Goal: Task Accomplishment & Management: Use online tool/utility

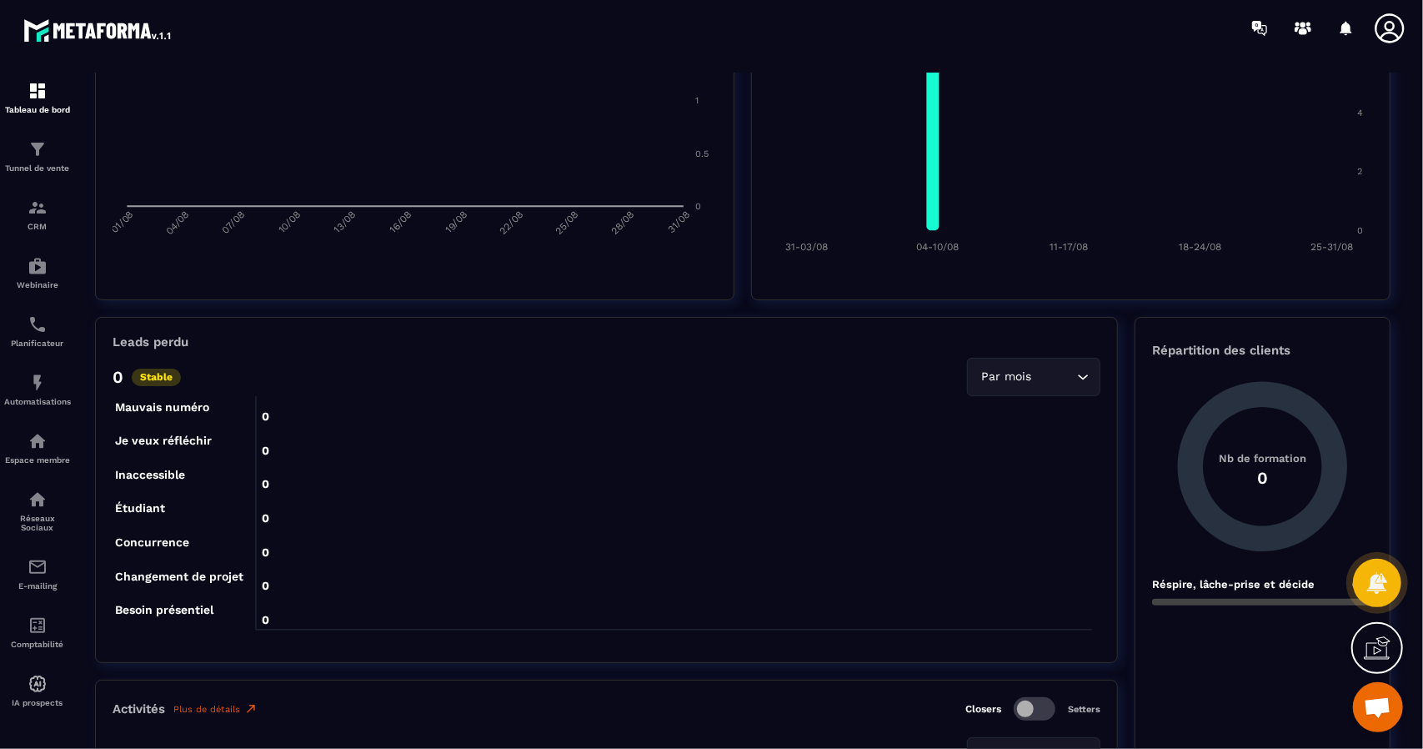
scroll to position [8, 0]
click at [40, 526] on p "Réseaux Sociaux" at bounding box center [37, 523] width 67 height 18
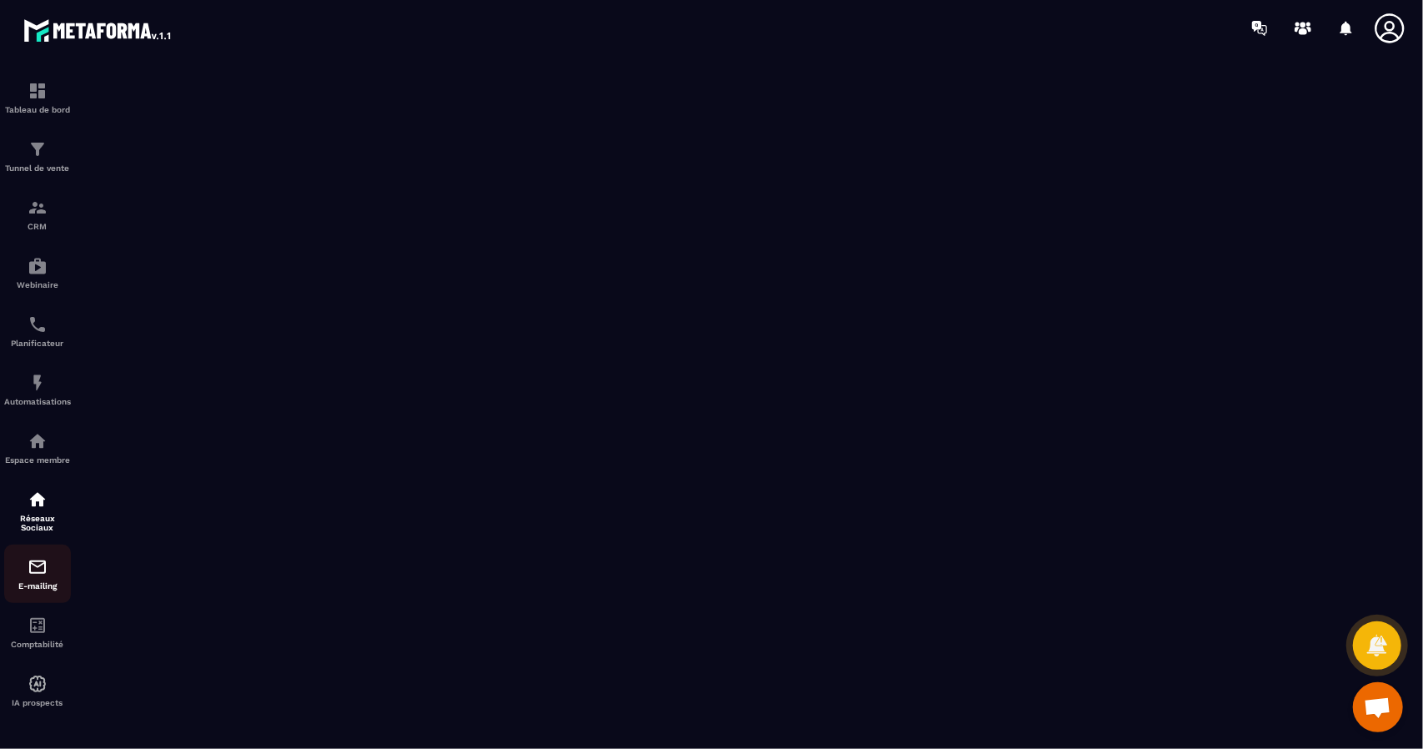
scroll to position [8, 0]
click at [31, 644] on p "Comptabilité" at bounding box center [37, 644] width 67 height 9
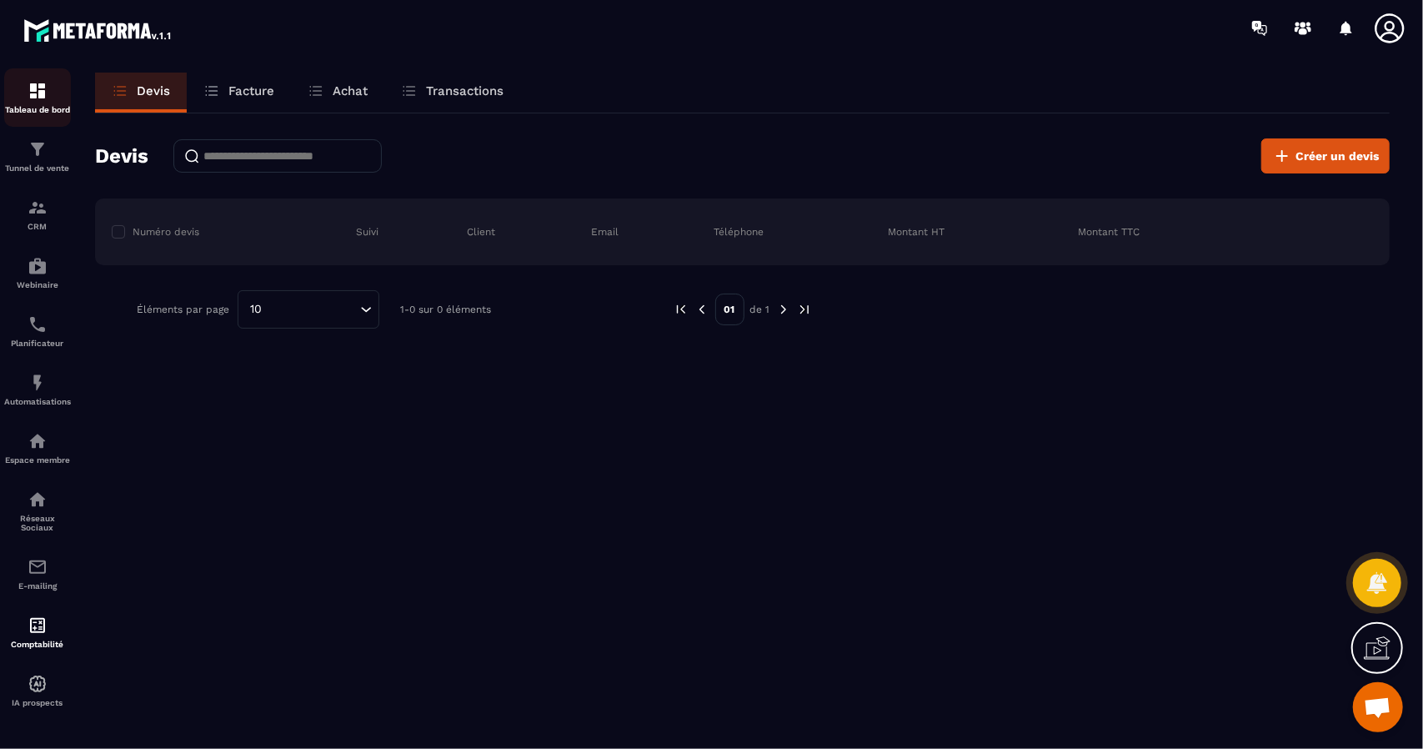
click at [36, 94] on img at bounding box center [38, 91] width 20 height 20
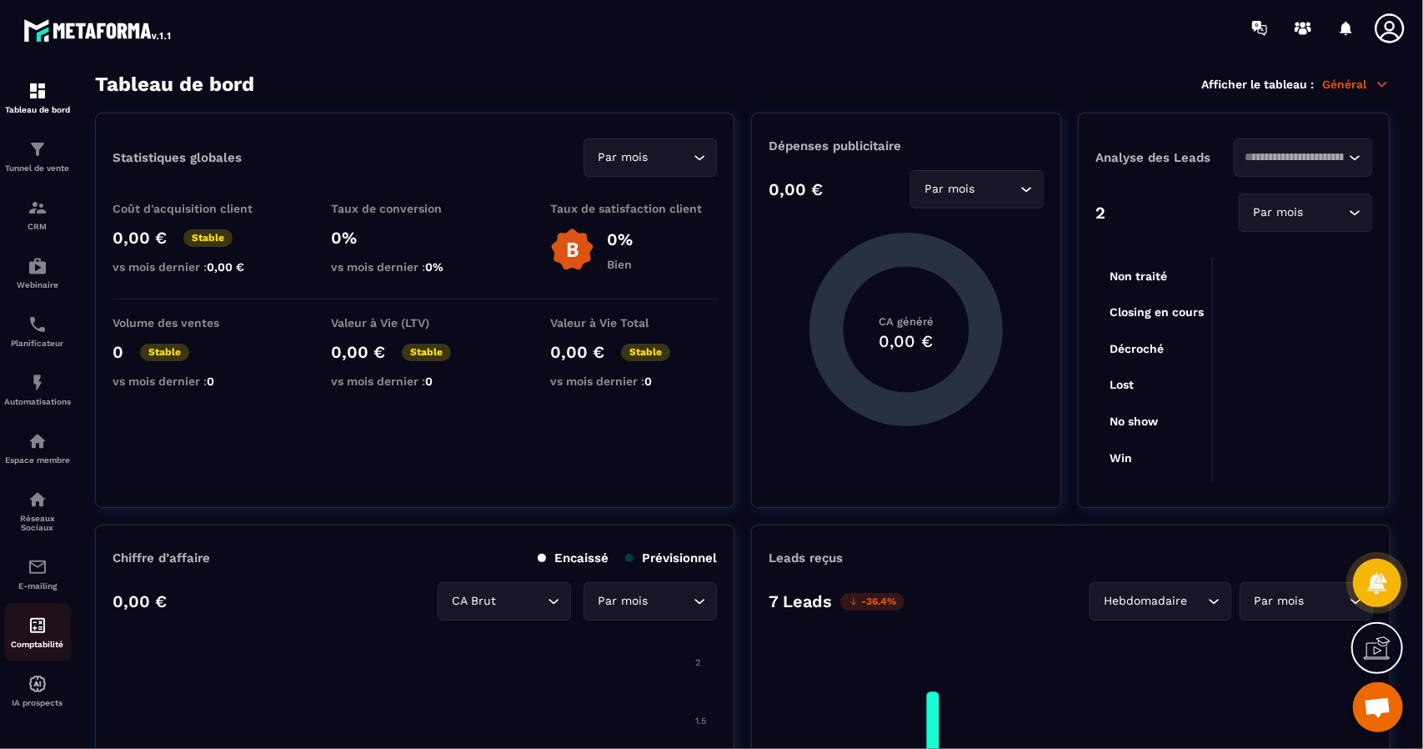
scroll to position [8, 0]
click at [32, 468] on link "Espace membre" at bounding box center [37, 448] width 67 height 58
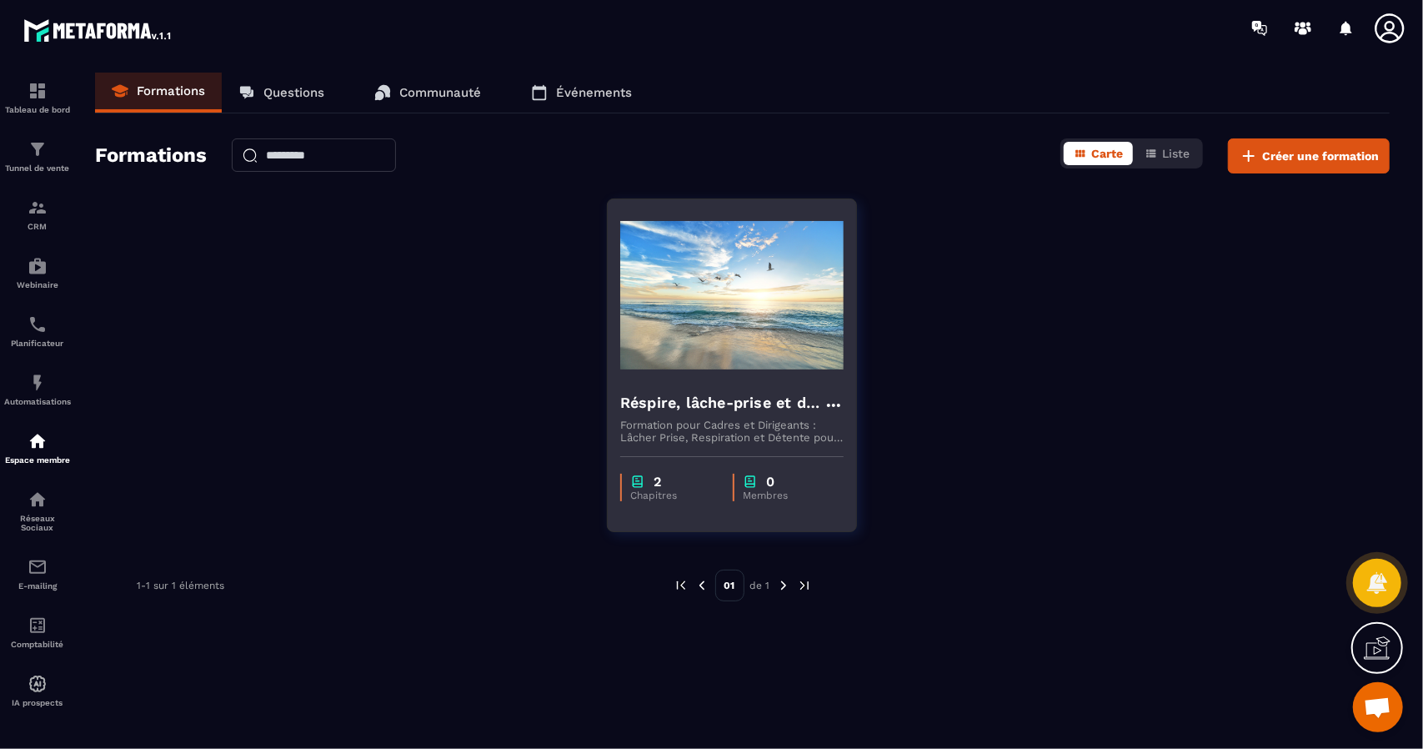
click at [673, 412] on h4 "Réspire, lâche-prise et décide" at bounding box center [721, 402] width 203 height 23
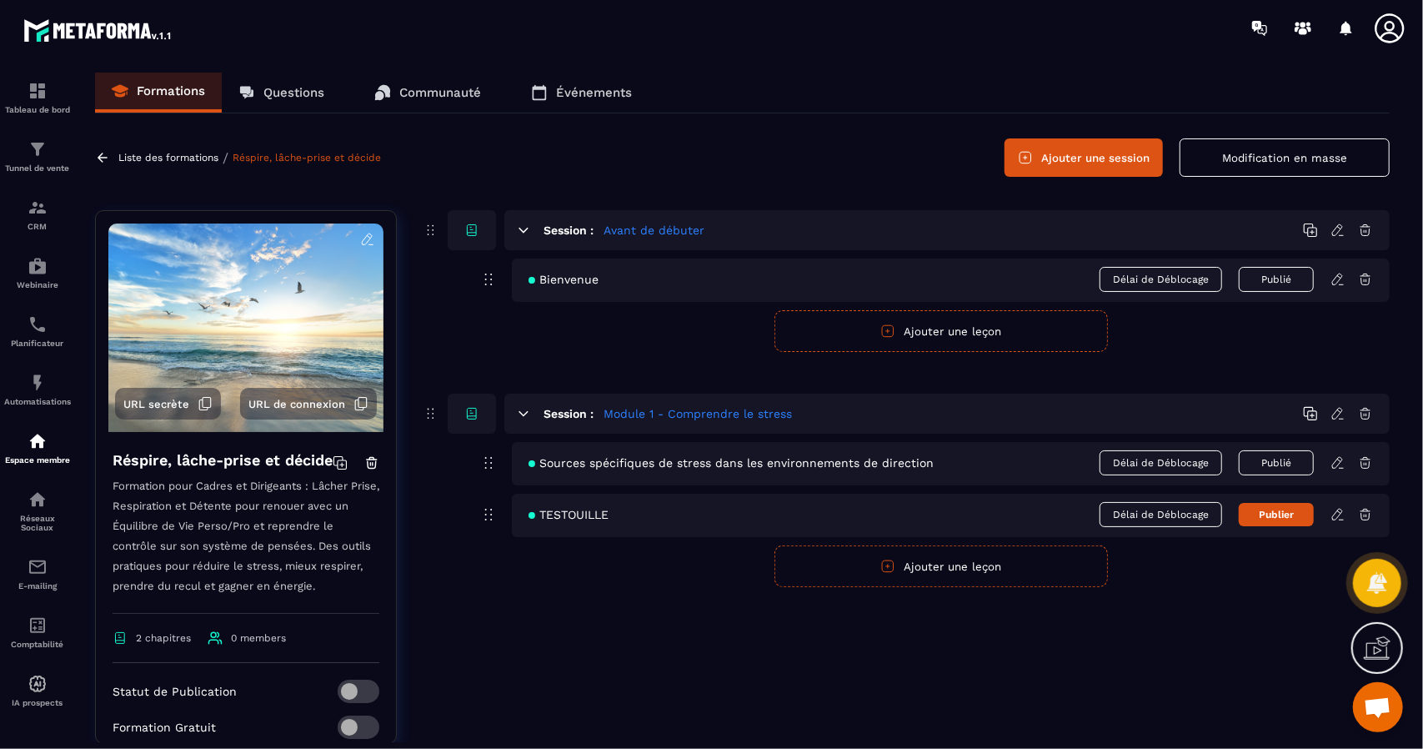
click at [1367, 518] on icon at bounding box center [1365, 514] width 15 height 15
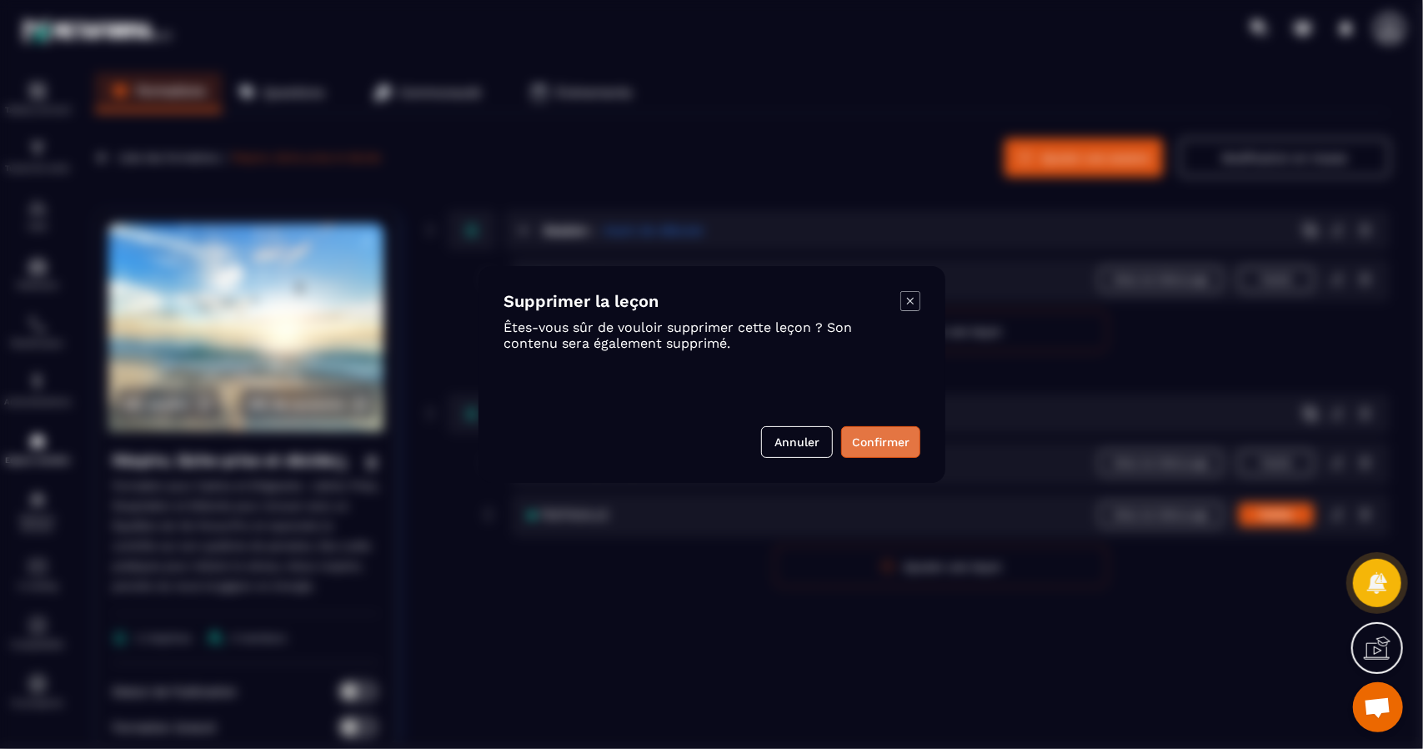
click at [896, 444] on button "Confirmer" at bounding box center [880, 442] width 79 height 32
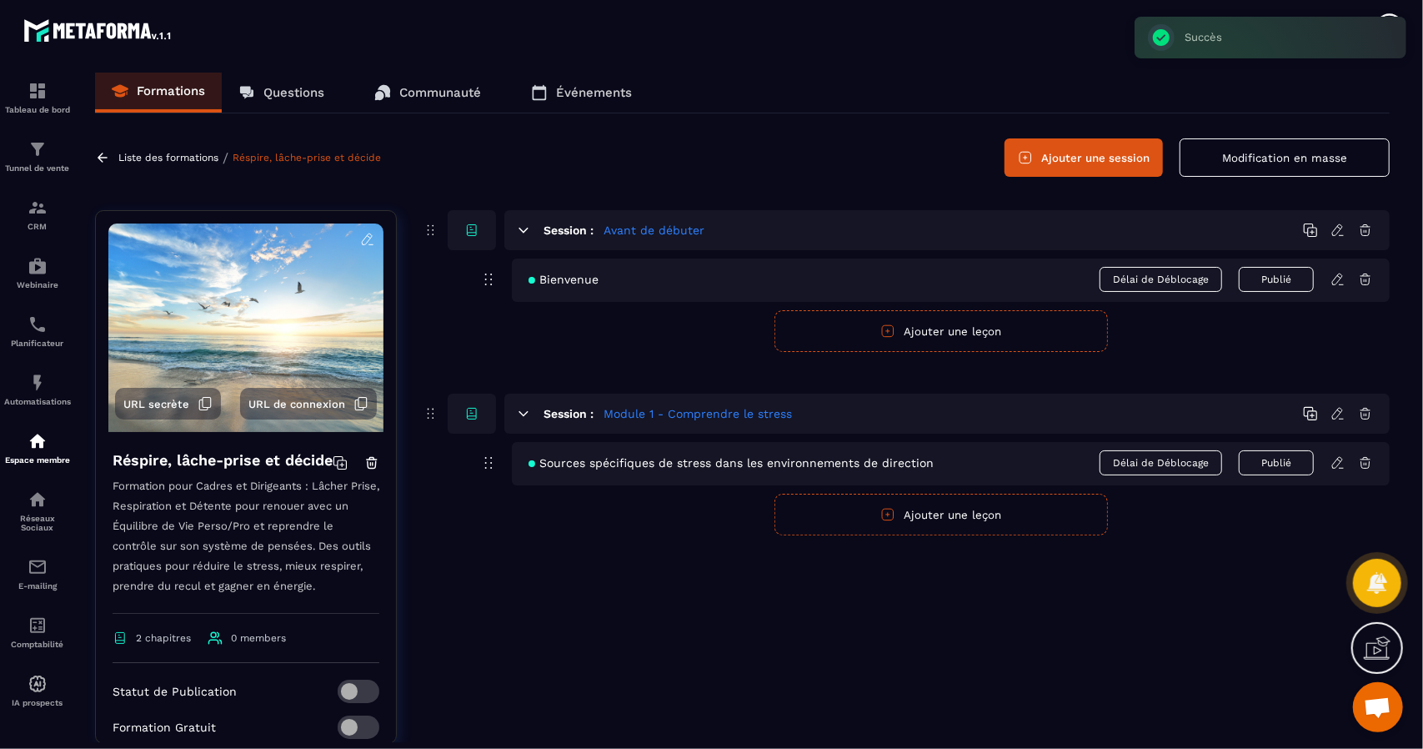
click at [489, 462] on icon at bounding box center [489, 463] width 20 height 20
click at [542, 467] on span "Sources spécifiques de stress dans les environnements de direction" at bounding box center [731, 462] width 405 height 13
click at [1345, 464] on icon at bounding box center [1338, 462] width 15 height 15
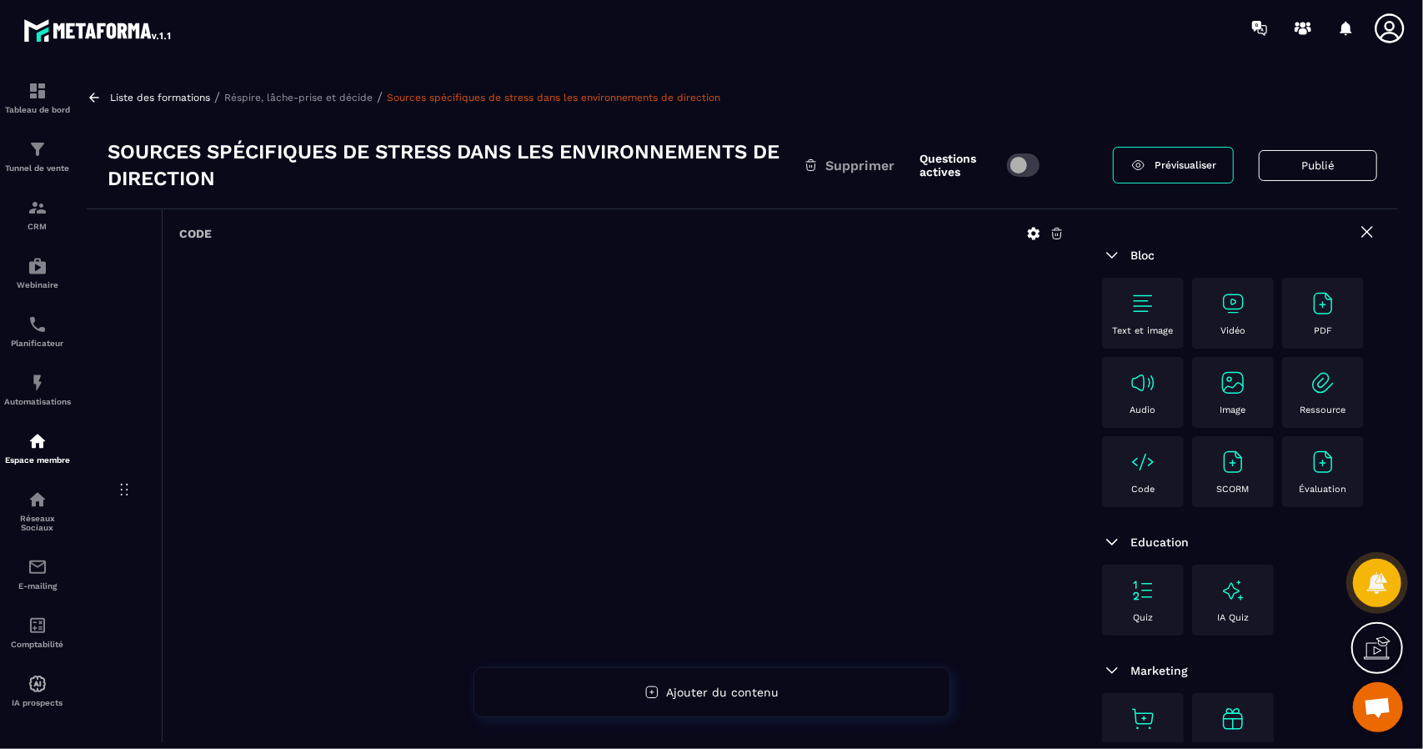
click at [211, 142] on h3 "Sources spécifiques de stress dans les environnements de direction" at bounding box center [456, 164] width 696 height 53
click at [211, 143] on h3 "Sources spécifiques de stress dans les environnements de direction" at bounding box center [456, 164] width 696 height 53
click at [1017, 169] on span at bounding box center [1023, 164] width 33 height 23
click at [1040, 166] on span at bounding box center [1023, 164] width 33 height 23
click at [112, 151] on h3 "Sources spécifiques de stress dans les environnements de direction" at bounding box center [456, 164] width 696 height 53
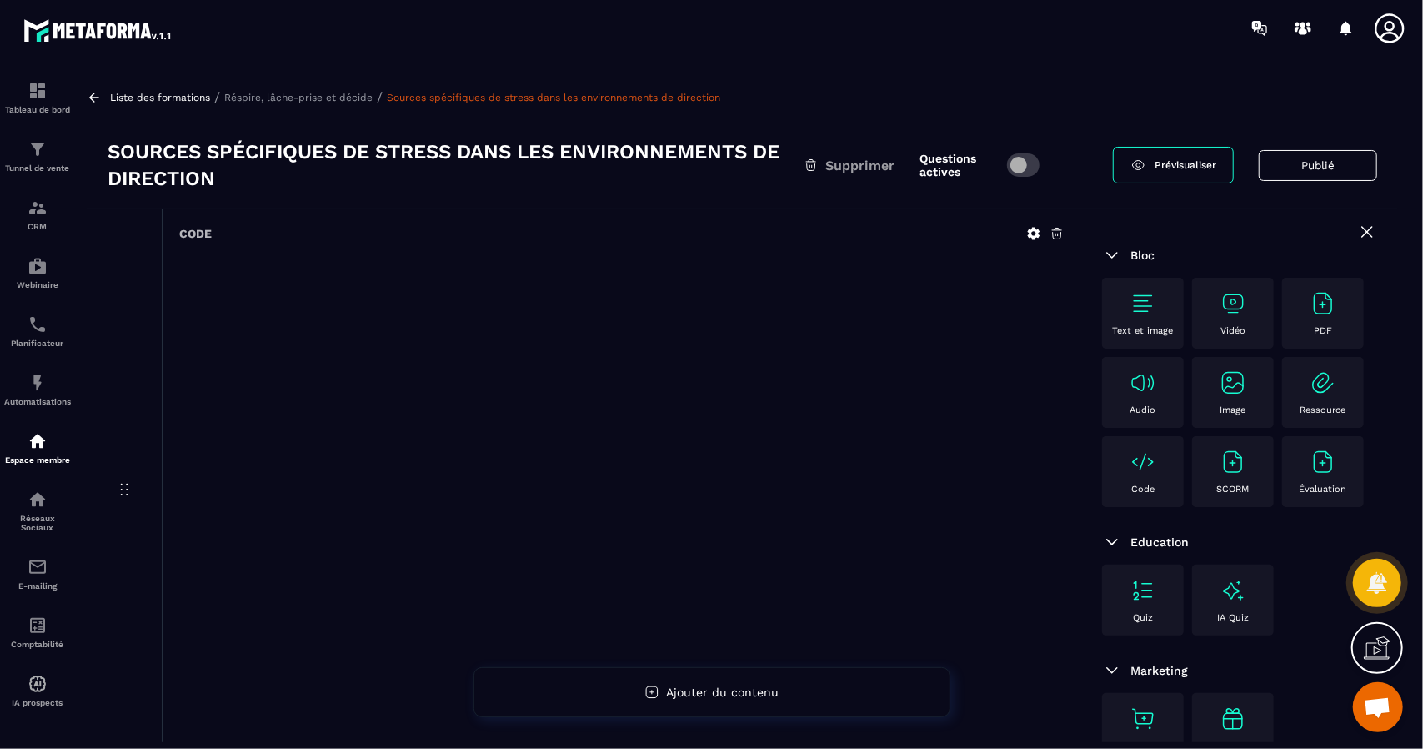
click at [168, 166] on h3 "Sources spécifiques de stress dans les environnements de direction" at bounding box center [456, 164] width 696 height 53
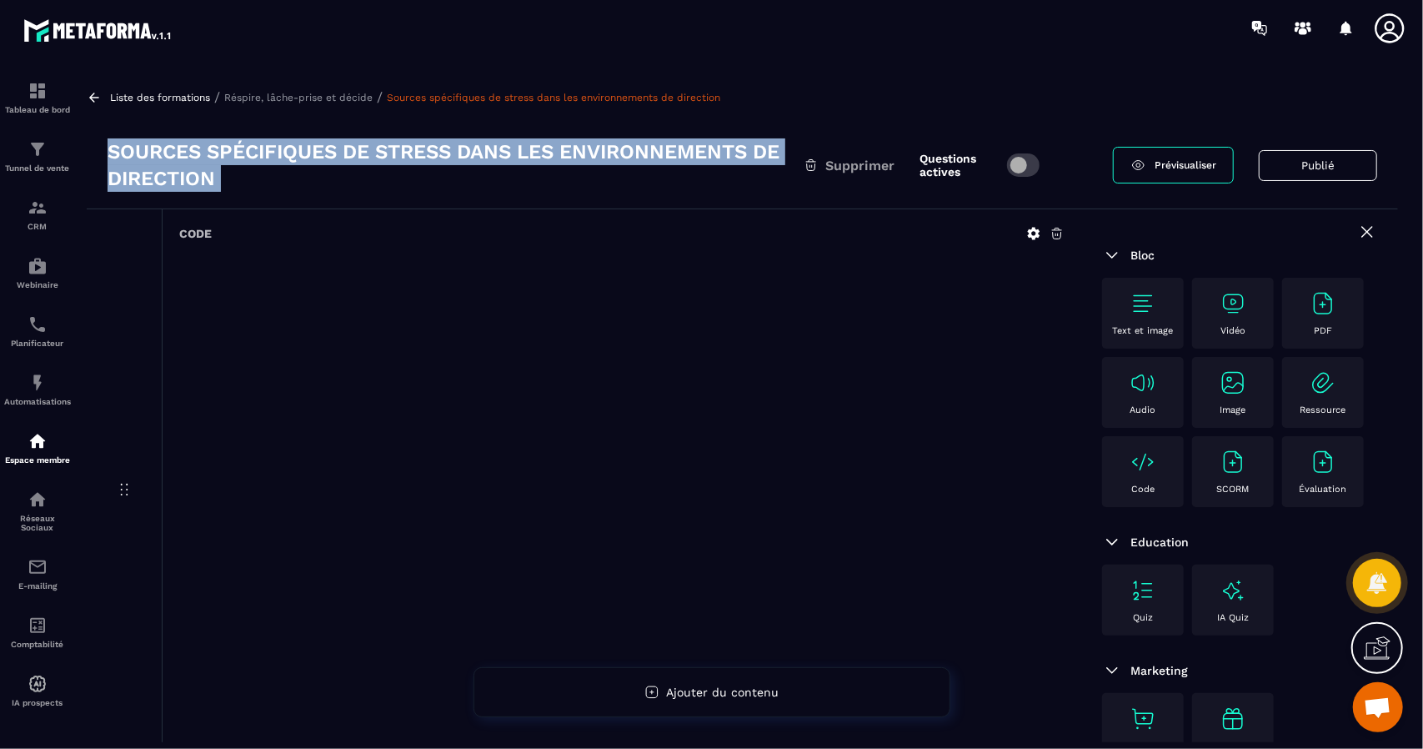
click at [168, 166] on h3 "Sources spécifiques de stress dans les environnements de direction" at bounding box center [456, 164] width 696 height 53
click at [122, 159] on h3 "Sources spécifiques de stress dans les environnements de direction" at bounding box center [456, 164] width 696 height 53
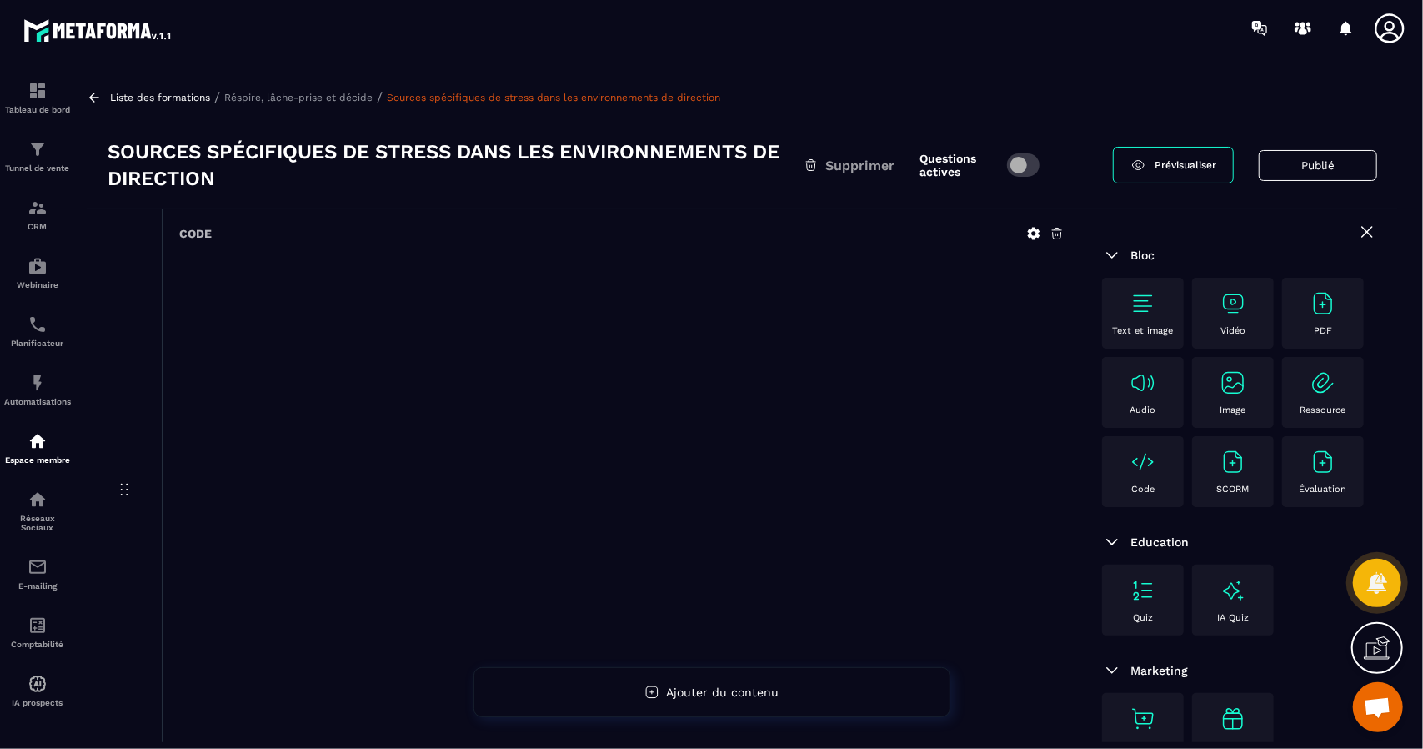
click at [115, 156] on h3 "Sources spécifiques de stress dans les environnements de direction" at bounding box center [456, 164] width 696 height 53
click at [117, 156] on h3 "Sources spécifiques de stress dans les environnements de direction" at bounding box center [456, 164] width 696 height 53
click at [112, 148] on h3 "Sources spécifiques de stress dans les environnements de direction" at bounding box center [456, 164] width 696 height 53
click at [93, 99] on icon at bounding box center [94, 97] width 10 height 9
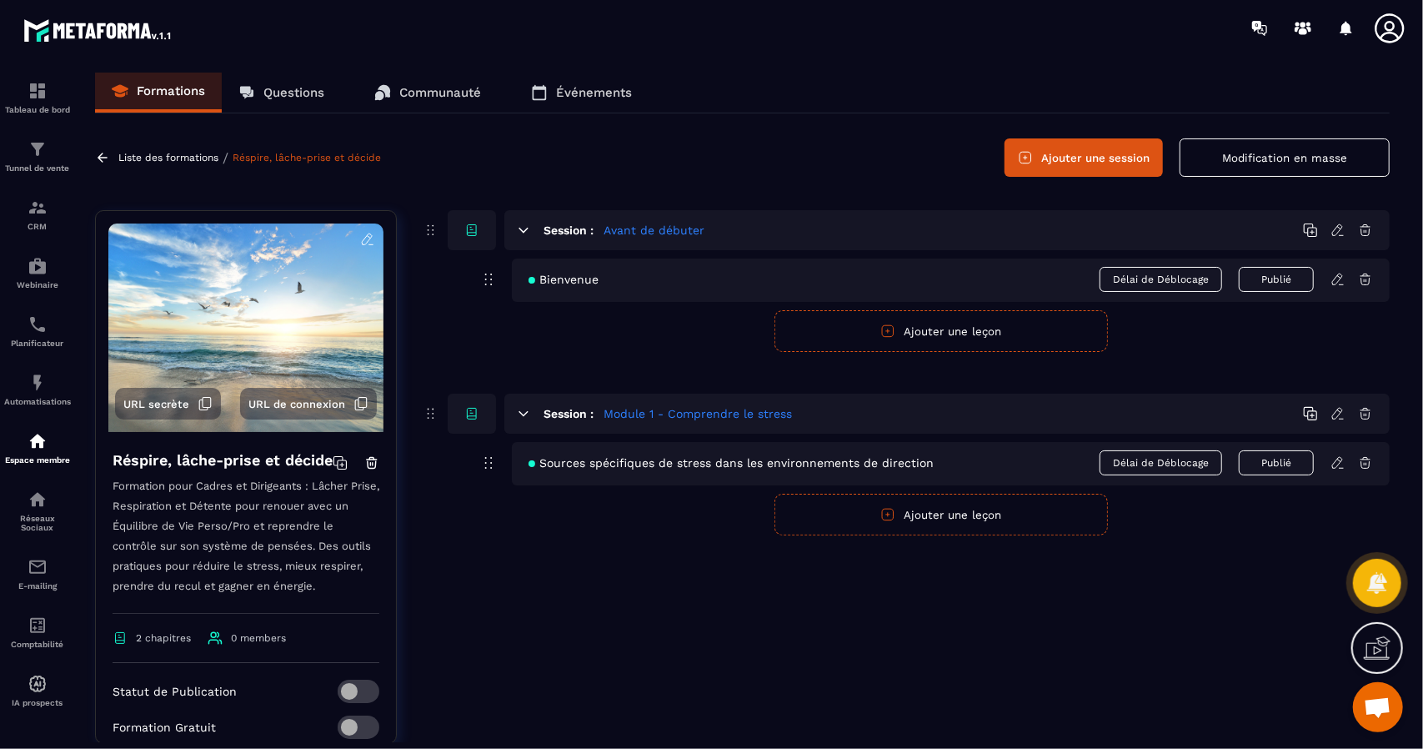
click at [954, 519] on button "Ajouter une leçon" at bounding box center [942, 515] width 334 height 42
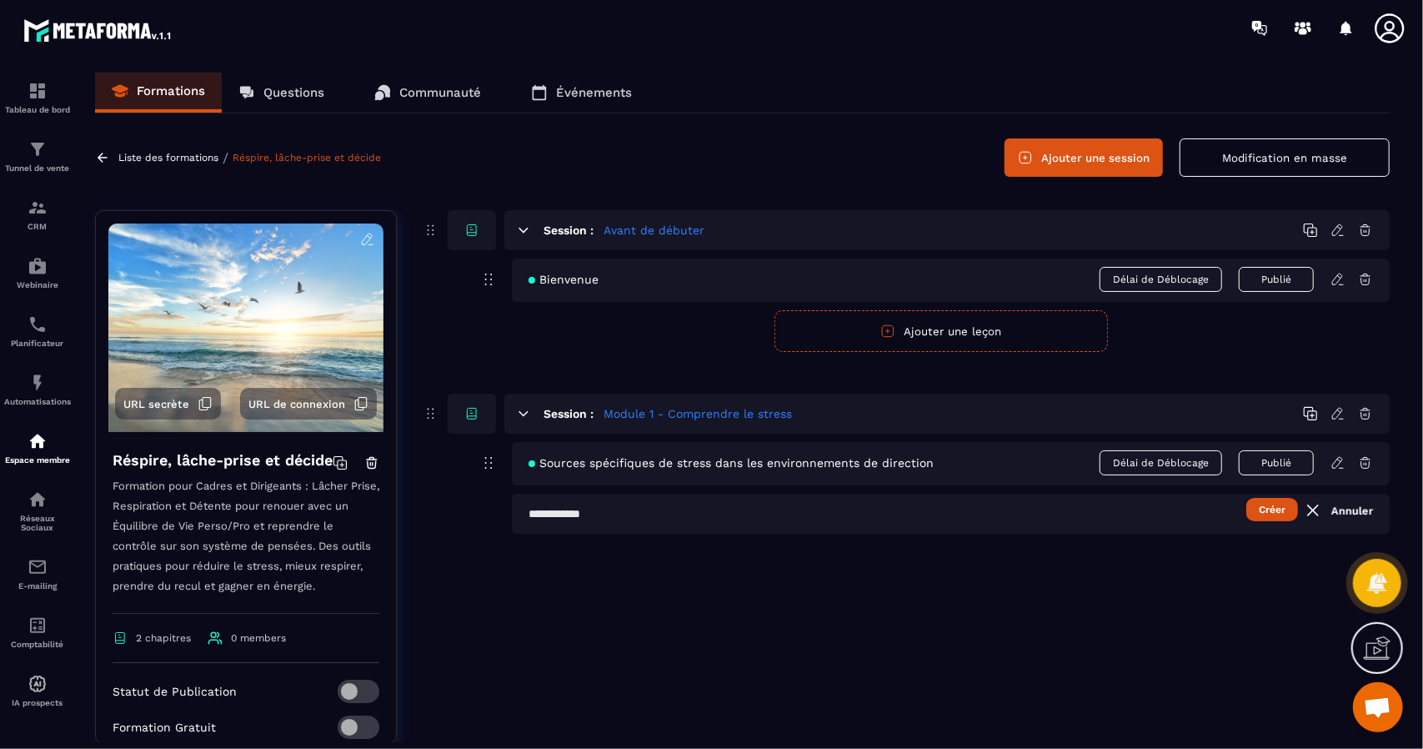
click at [578, 519] on input "text" at bounding box center [951, 514] width 878 height 40
type input "**********"
click at [1269, 511] on button "Créer" at bounding box center [1273, 509] width 52 height 23
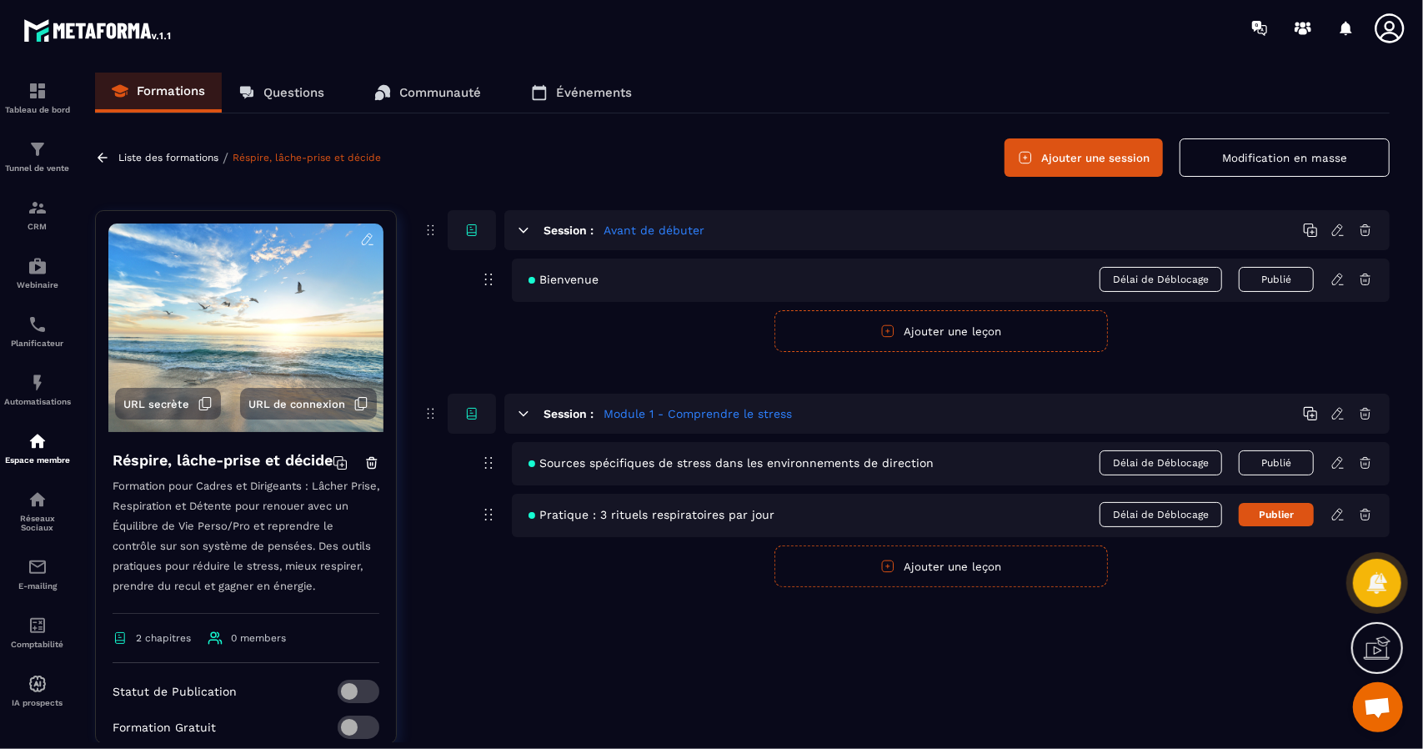
click at [1336, 512] on icon at bounding box center [1338, 514] width 15 height 15
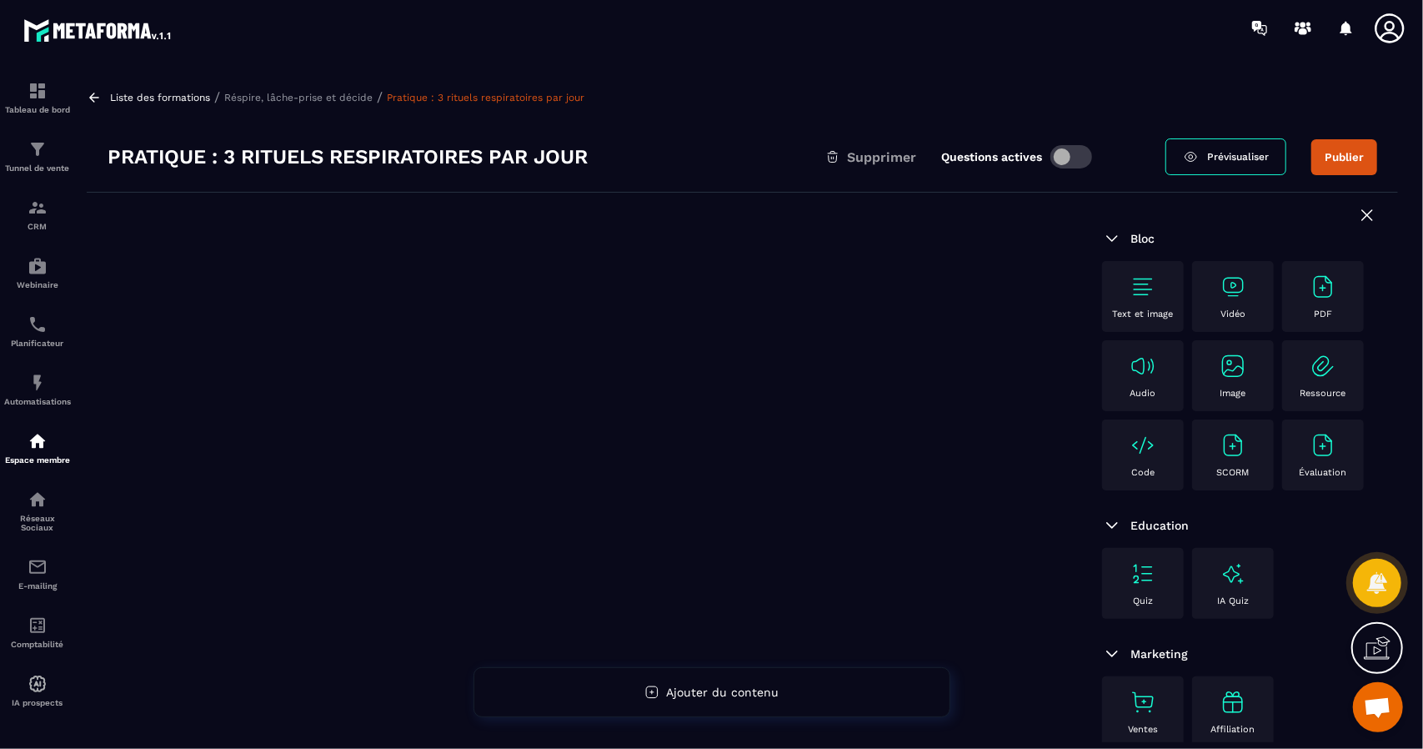
click at [1326, 292] on img at bounding box center [1323, 287] width 27 height 27
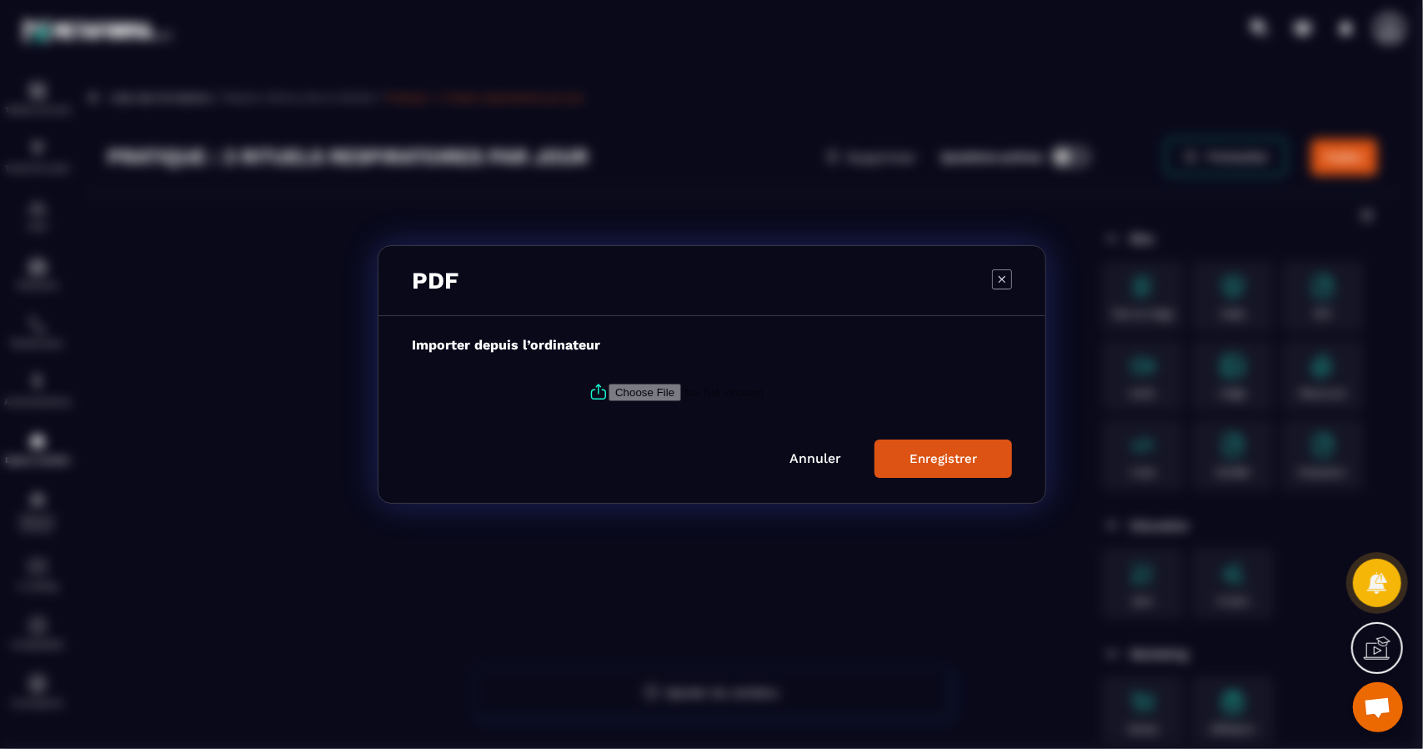
click at [669, 394] on input "Modal window" at bounding box center [722, 393] width 227 height 18
type input "**********"
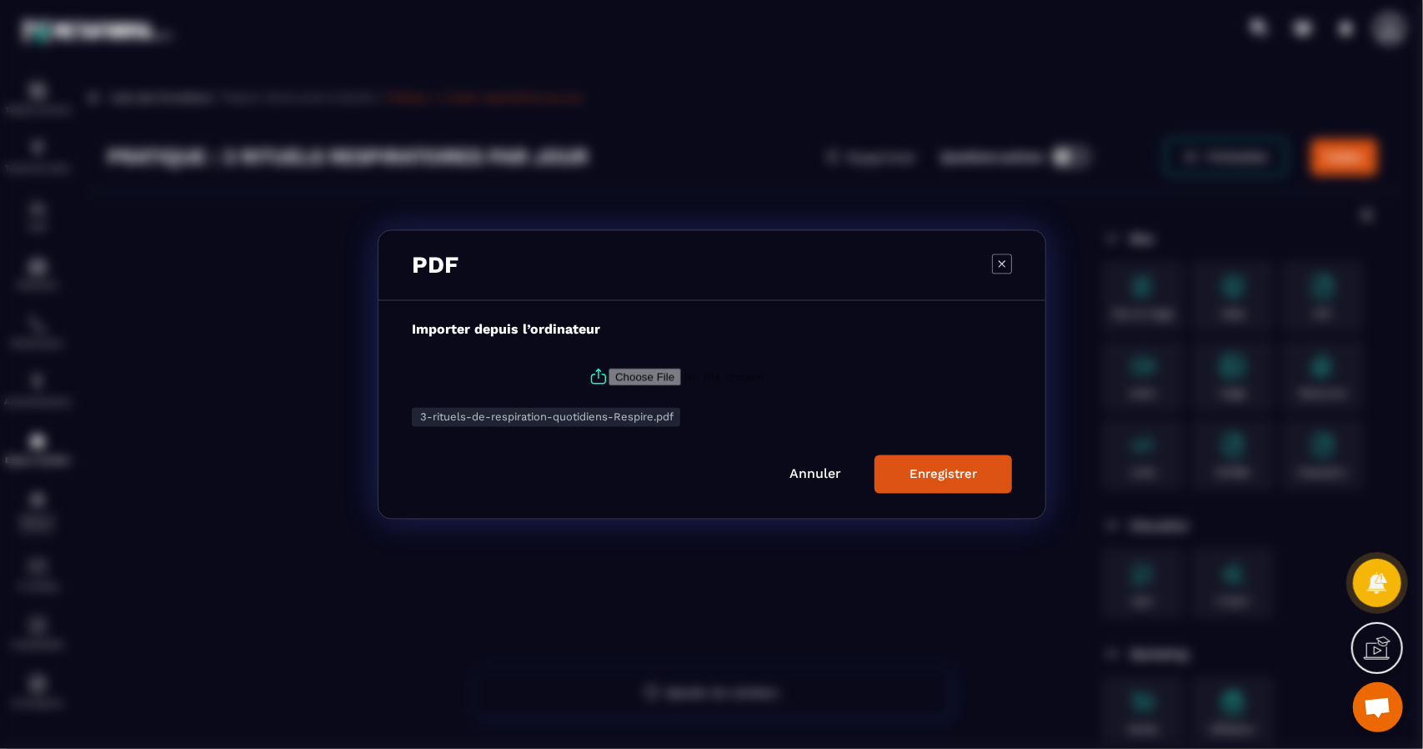
click at [933, 481] on button "Enregistrer" at bounding box center [944, 474] width 138 height 38
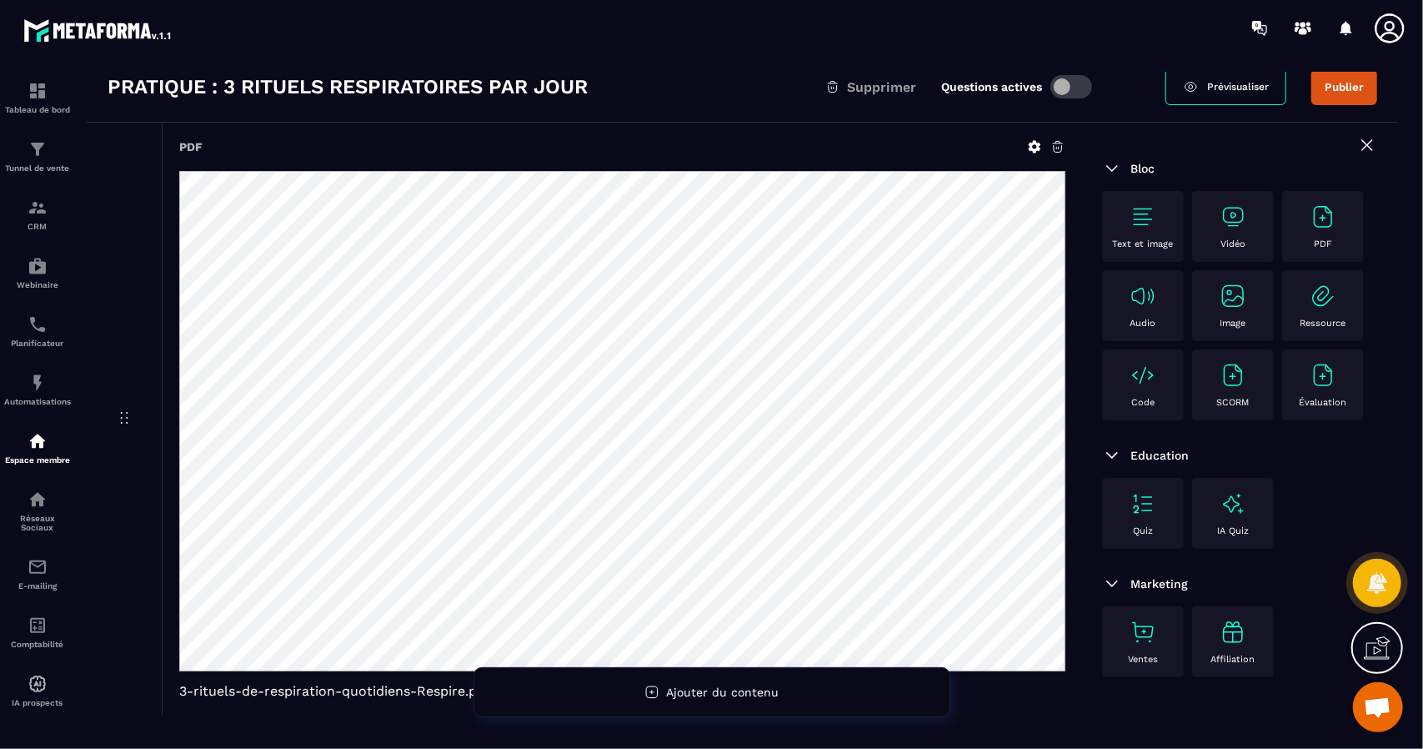
scroll to position [127, 0]
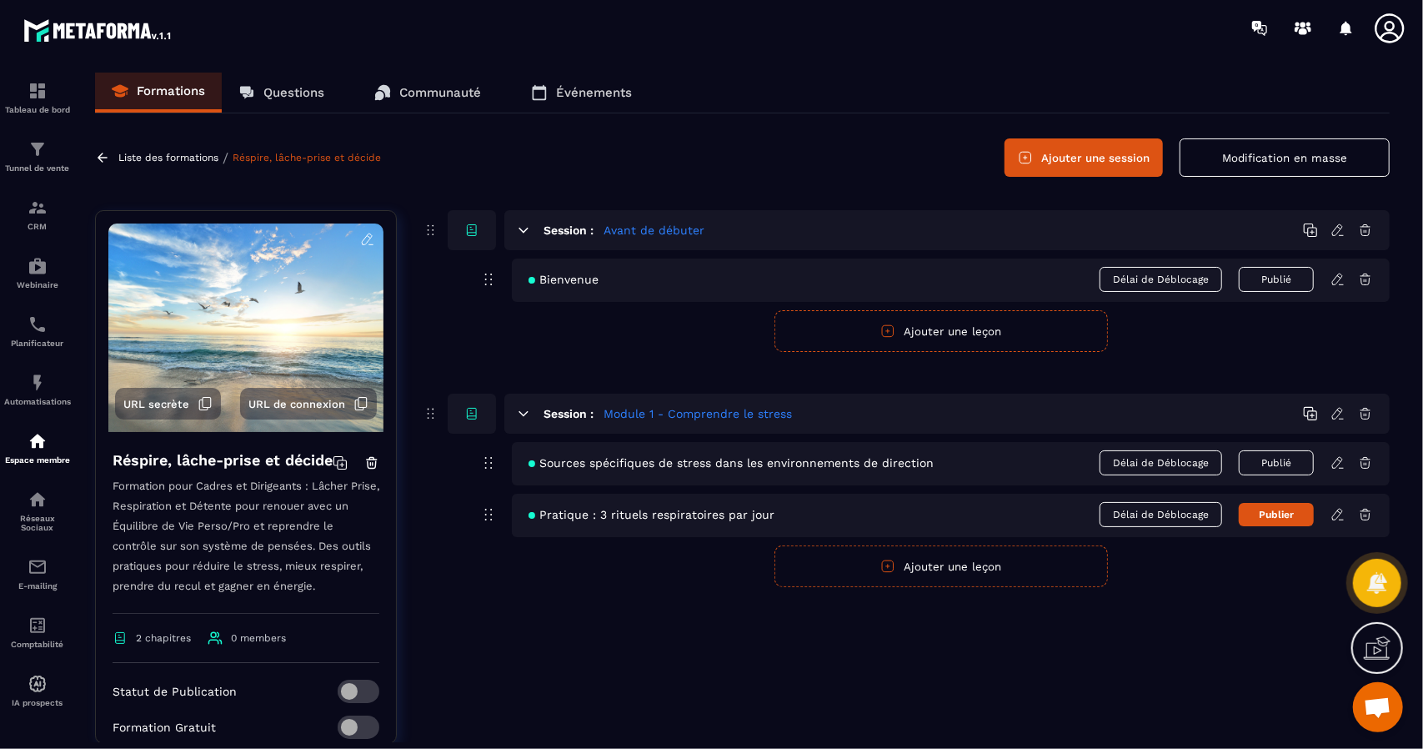
click at [1341, 515] on icon at bounding box center [1338, 514] width 15 height 15
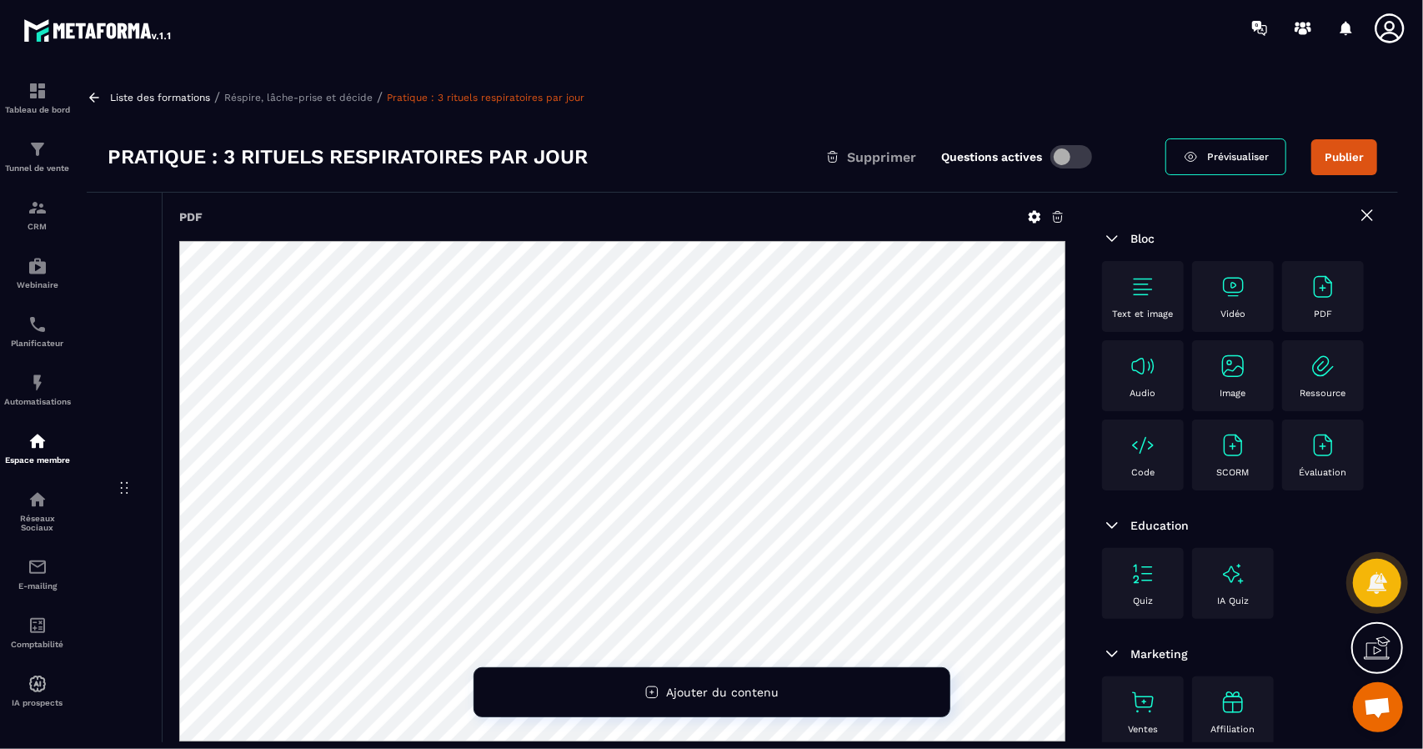
click at [1062, 216] on icon at bounding box center [1058, 216] width 15 height 15
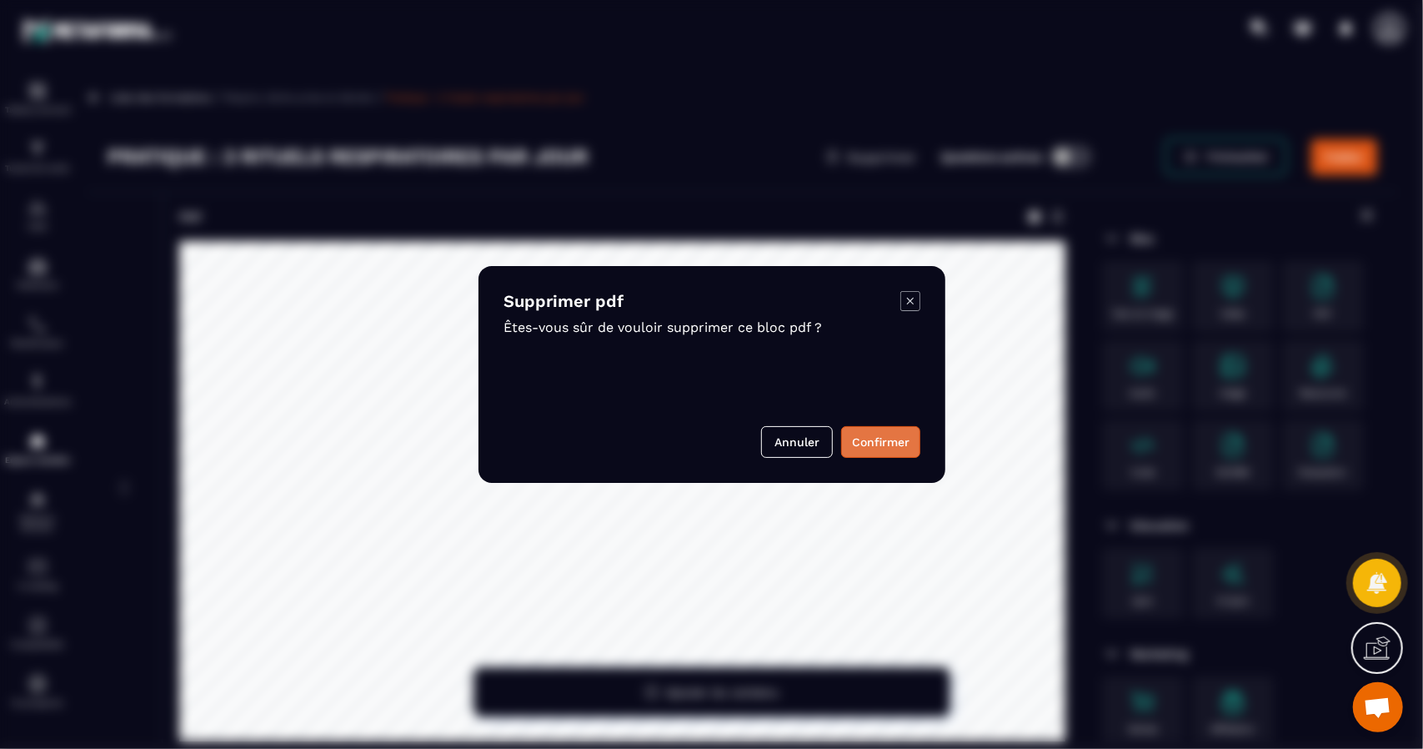
click at [882, 441] on button "Confirmer" at bounding box center [880, 442] width 79 height 32
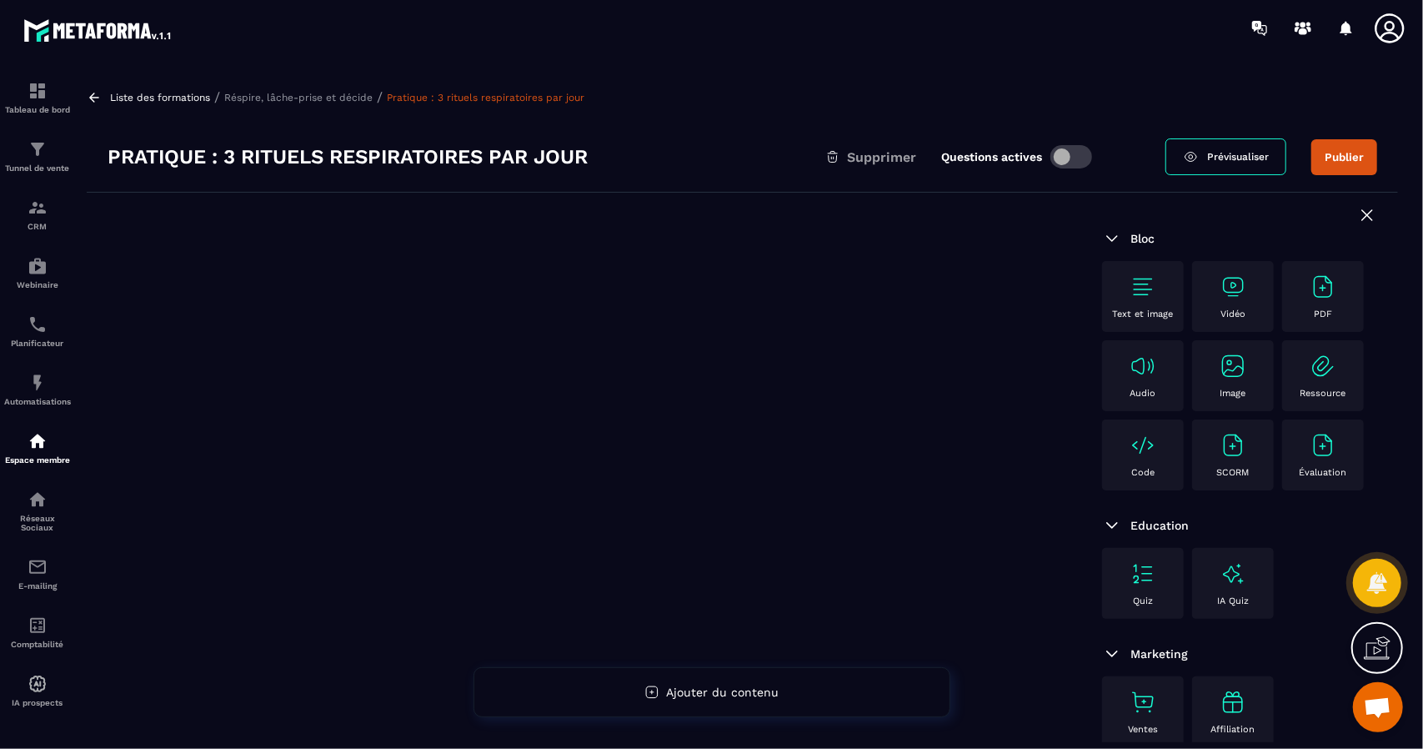
click at [1328, 304] on div "PDF" at bounding box center [1323, 297] width 65 height 46
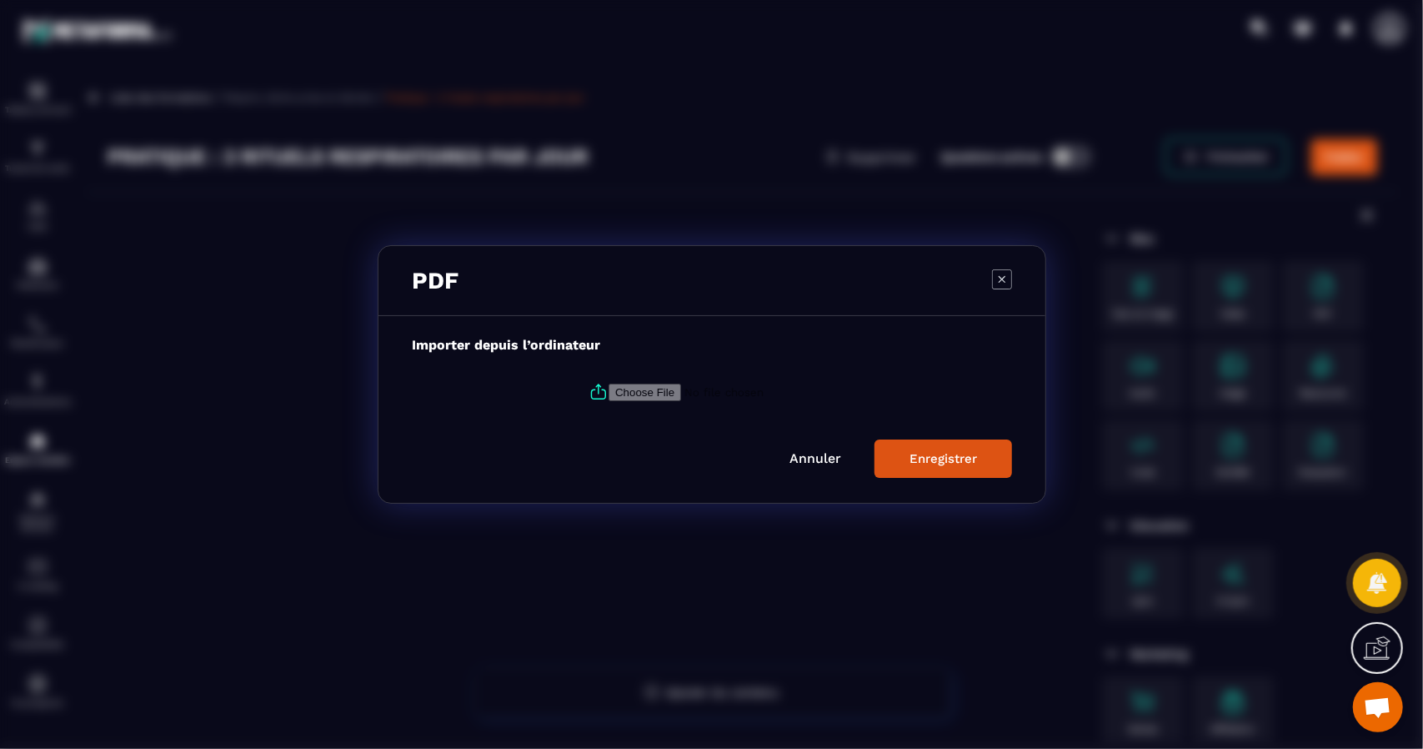
click at [621, 394] on input "Modal window" at bounding box center [722, 393] width 227 height 18
type input "**********"
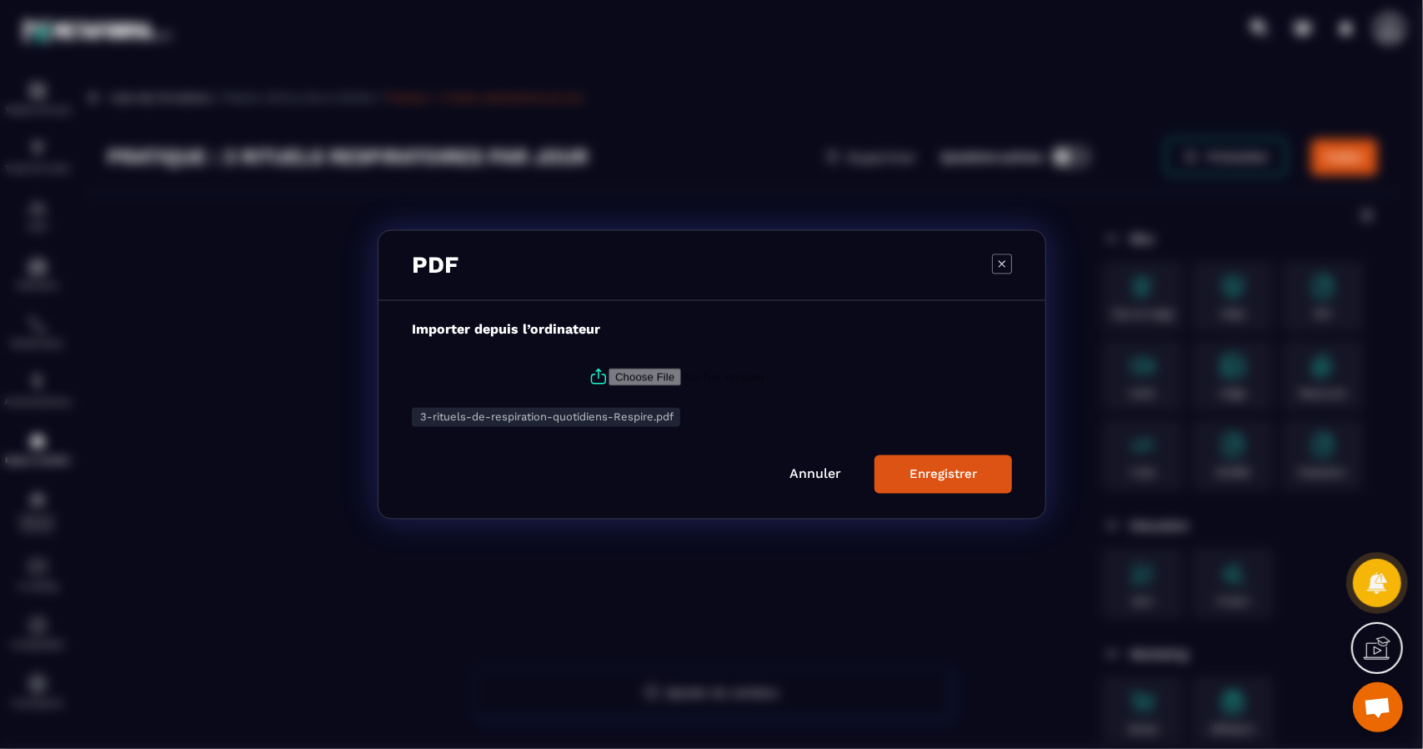
click at [976, 479] on div "Enregistrer" at bounding box center [944, 474] width 68 height 15
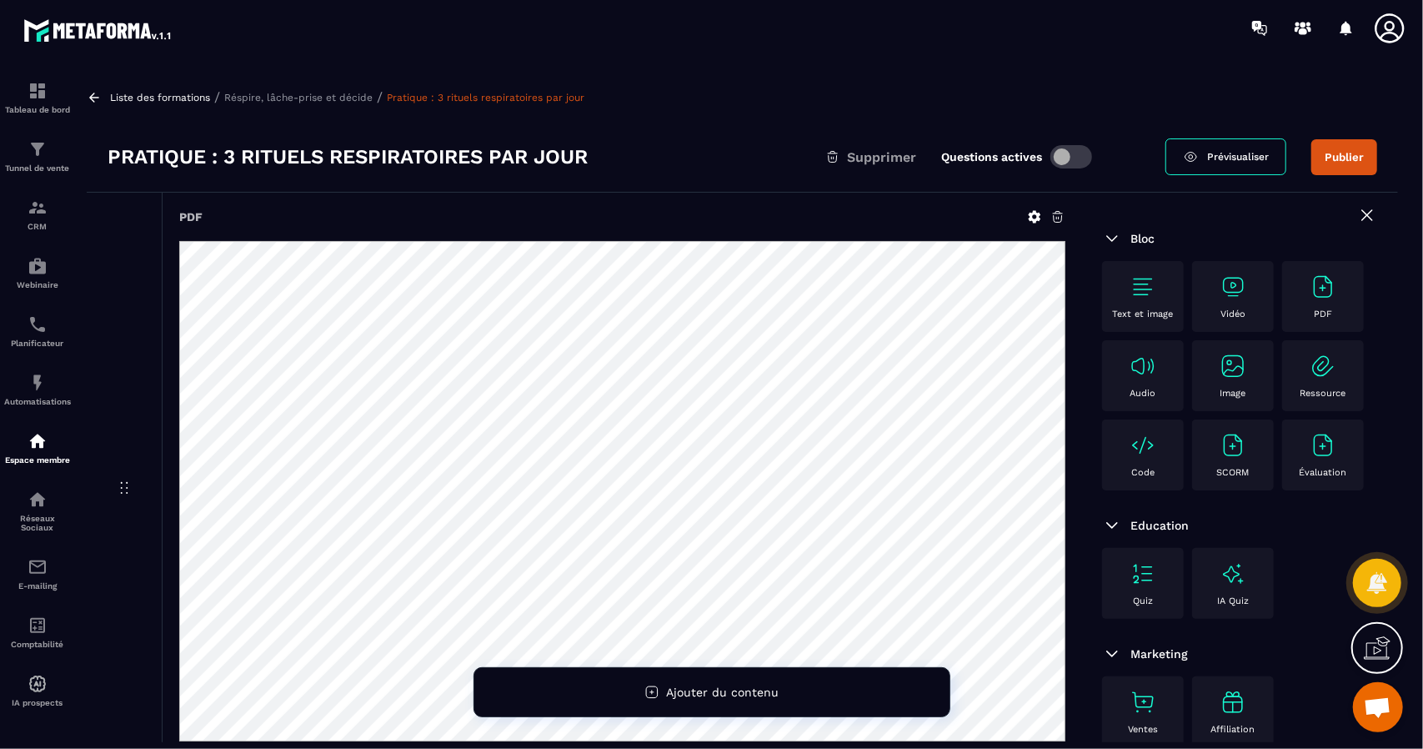
click at [311, 99] on p "Réspire, lâche-prise et décide" at bounding box center [298, 98] width 148 height 12
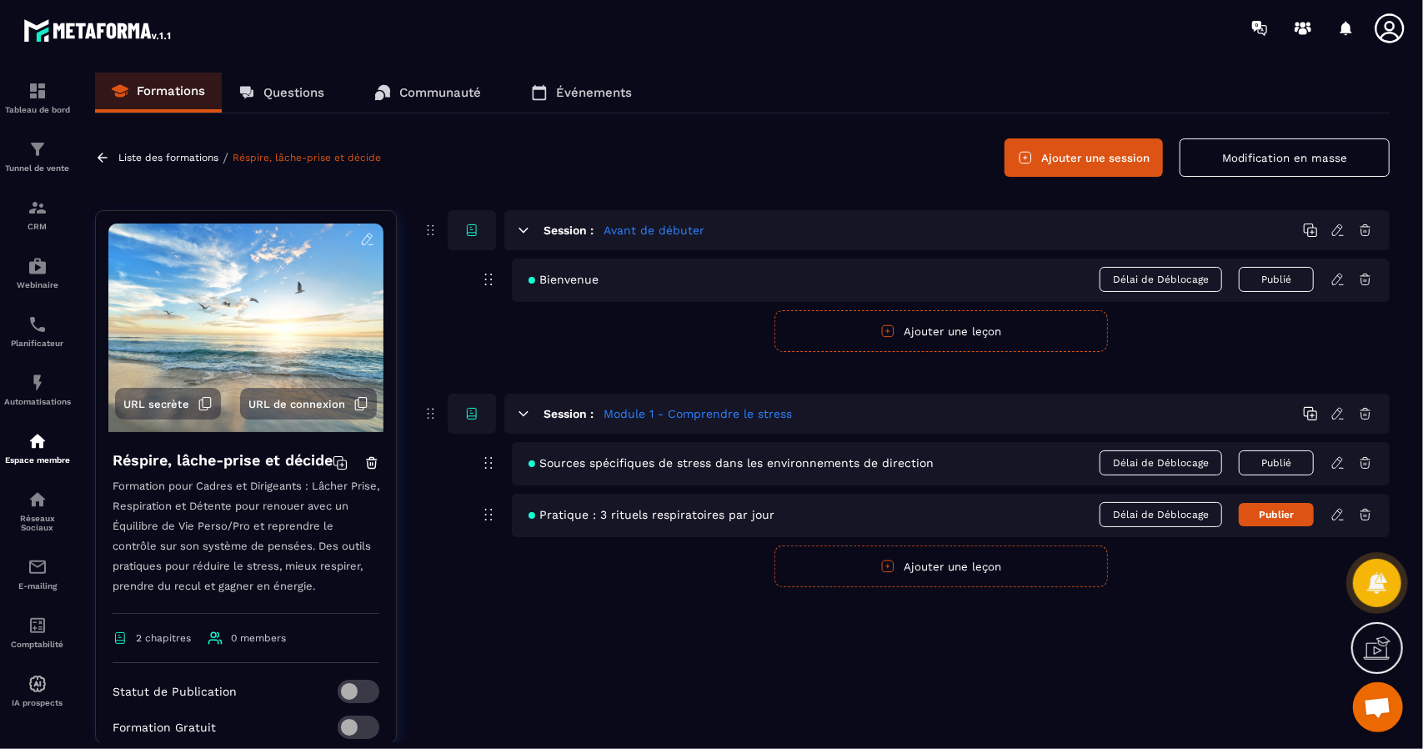
click at [882, 567] on icon "button" at bounding box center [888, 566] width 12 height 12
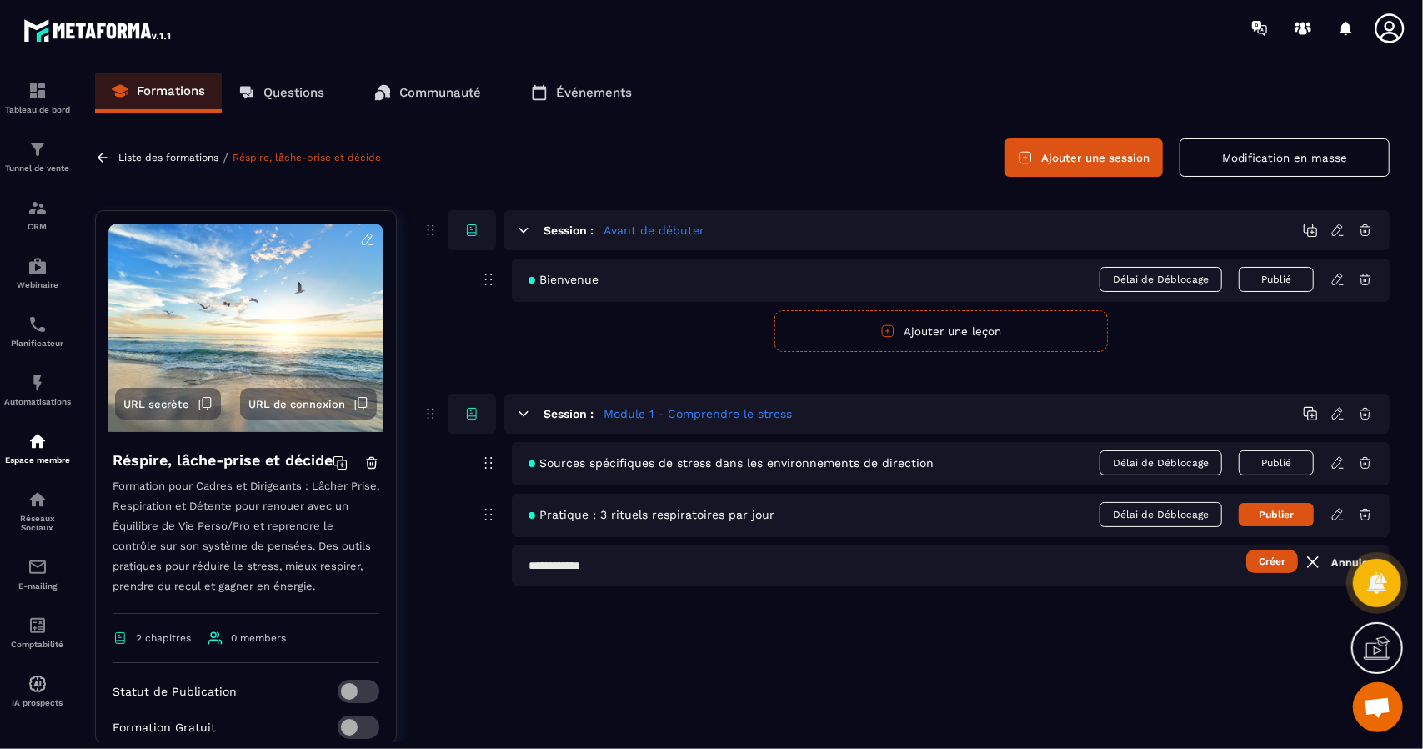
click at [540, 556] on input "text" at bounding box center [951, 565] width 878 height 40
type input "**********"
